Goal: Transaction & Acquisition: Obtain resource

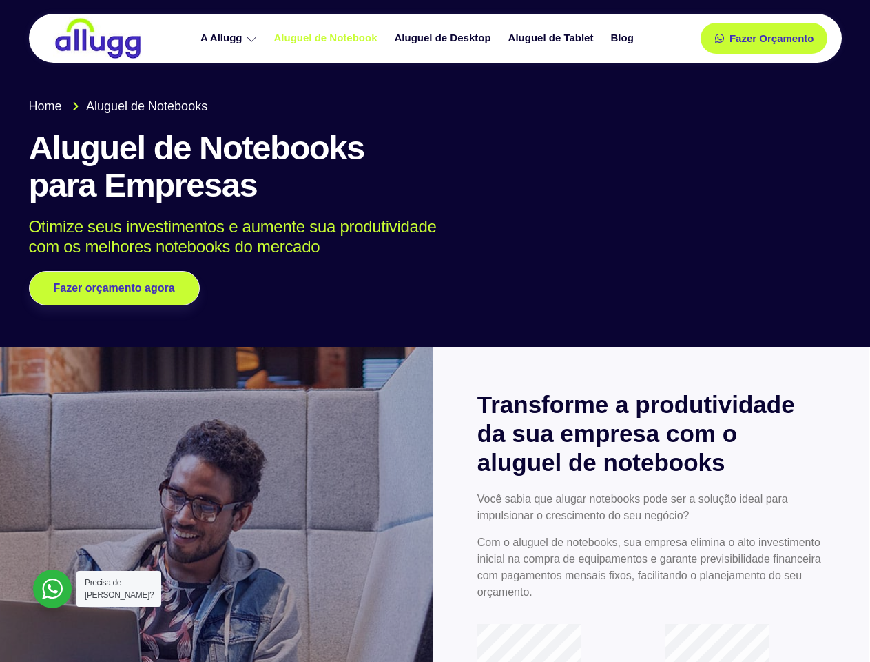
click at [435, 331] on div at bounding box center [435, 167] width 870 height 360
click at [764, 38] on span "Fazer Orçamento" at bounding box center [771, 39] width 76 height 10
click at [719, 38] on icon at bounding box center [724, 39] width 10 height 10
click at [772, 38] on span "Fazer Orçamento" at bounding box center [771, 39] width 76 height 10
click at [114, 288] on span "Fazer orçamento agora" at bounding box center [113, 288] width 109 height 10
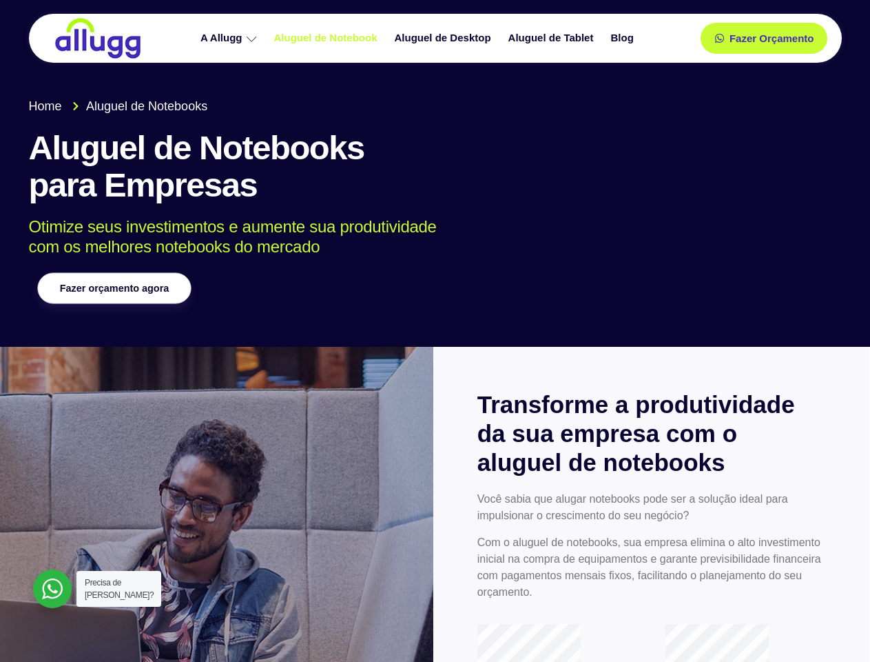
click at [114, 288] on span "Fazer orçamento agora" at bounding box center [113, 288] width 109 height 10
click at [52, 589] on div at bounding box center [52, 588] width 39 height 39
click at [119, 589] on span "Precisa de [PERSON_NAME]?" at bounding box center [119, 589] width 69 height 22
click at [52, 589] on div at bounding box center [52, 588] width 39 height 39
